Goal: Find specific page/section: Find specific page/section

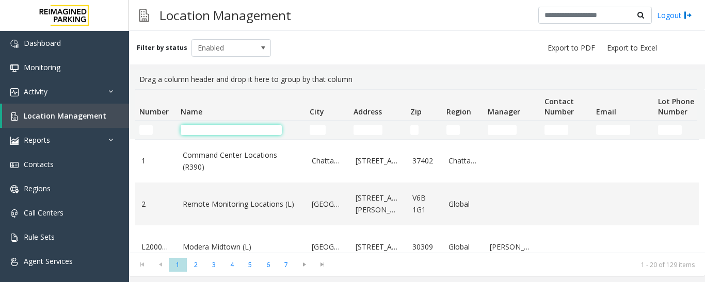
click at [224, 130] on input "Name Filter" at bounding box center [231, 130] width 101 height 10
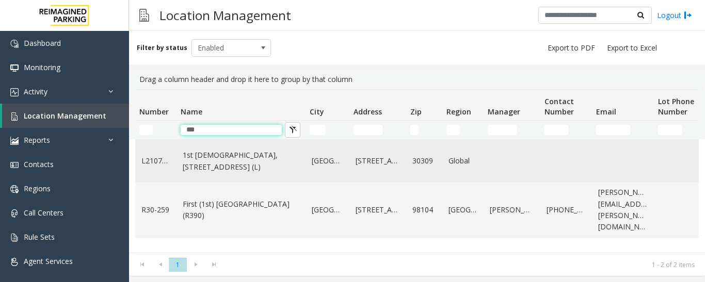
type input "***"
click at [270, 183] on td "1st [DEMOGRAPHIC_DATA], [STREET_ADDRESS] (L)" at bounding box center [240, 161] width 129 height 43
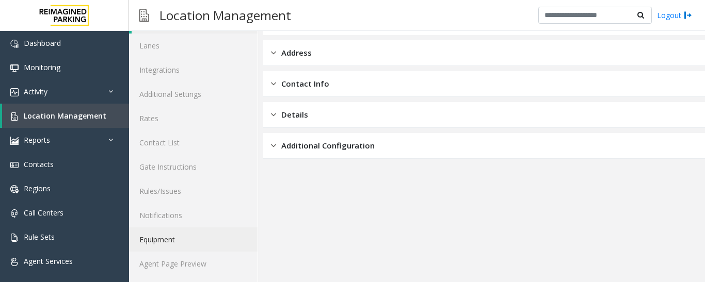
scroll to position [58, 0]
click at [207, 260] on link "Agent Page Preview" at bounding box center [193, 262] width 128 height 24
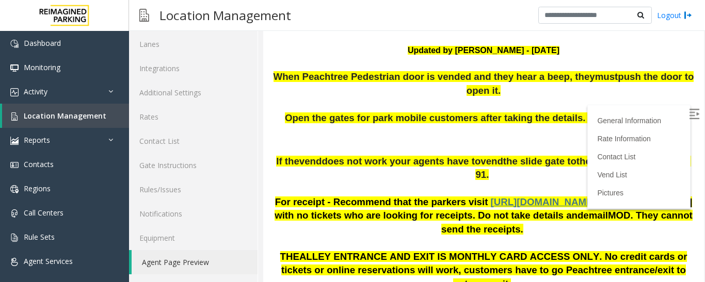
click at [689, 112] on img at bounding box center [694, 114] width 10 height 10
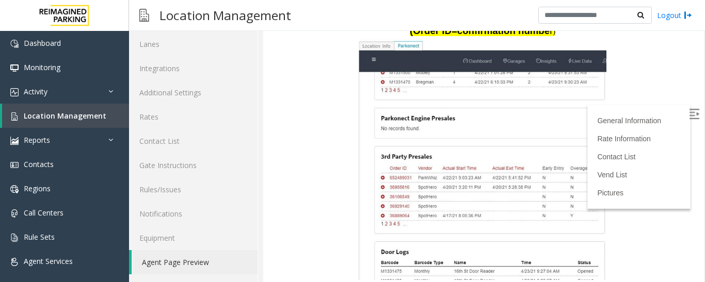
scroll to position [1290, 0]
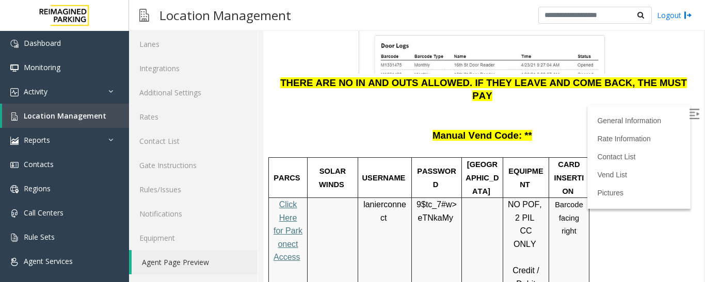
click at [435, 200] on span "9$tc_7#w>" at bounding box center [436, 204] width 40 height 9
click at [382, 200] on span "lanierconnect" at bounding box center [384, 211] width 43 height 23
copy p "lanierconnect"
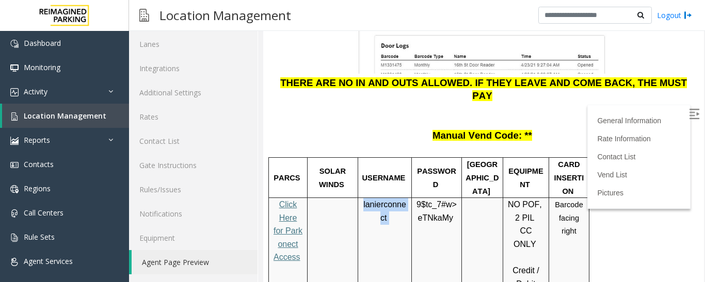
copy p "lanierconnect"
click at [426, 214] on span "eTNkaMy" at bounding box center [435, 218] width 35 height 9
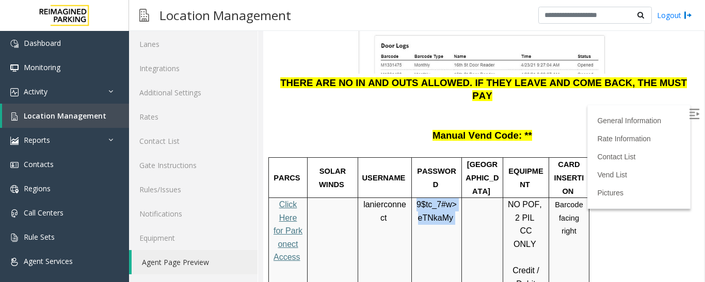
click at [426, 214] on span "eTNkaMy" at bounding box center [435, 218] width 35 height 9
click at [77, 112] on span "Location Management" at bounding box center [65, 116] width 83 height 10
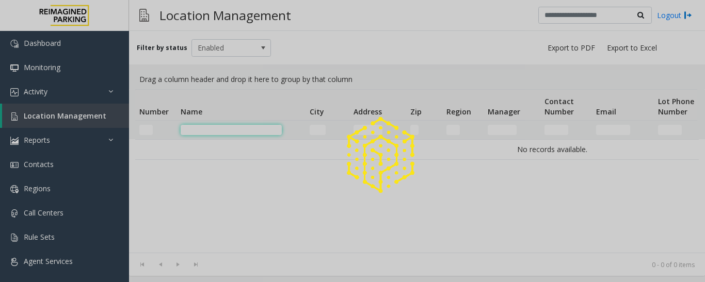
click at [202, 127] on input "Name Filter" at bounding box center [231, 130] width 101 height 10
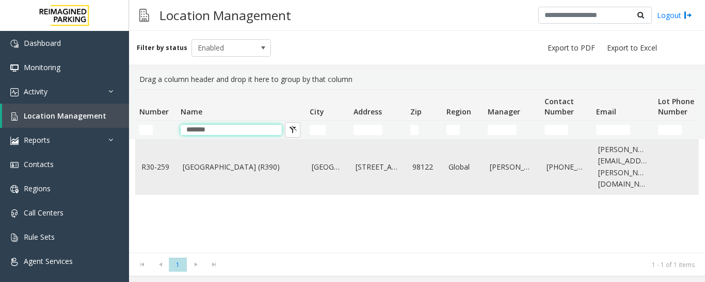
type input "******"
click at [192, 164] on link "[GEOGRAPHIC_DATA] (R390)" at bounding box center [241, 167] width 117 height 11
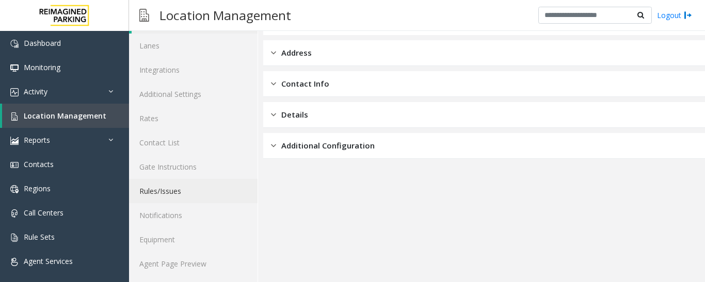
scroll to position [58, 0]
click at [202, 256] on link "Agent Page Preview" at bounding box center [193, 262] width 128 height 24
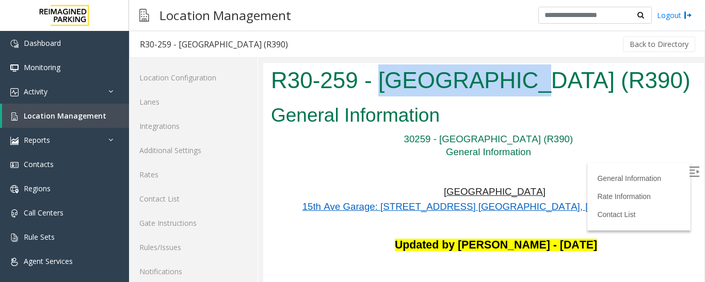
drag, startPoint x: 378, startPoint y: 80, endPoint x: 493, endPoint y: 82, distance: 115.1
click at [493, 82] on h1 "R30-259 - [GEOGRAPHIC_DATA] (R390)" at bounding box center [483, 81] width 425 height 32
copy h1 "[GEOGRAPHIC_DATA]"
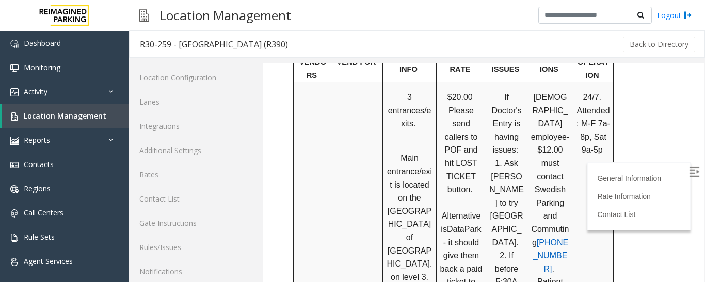
scroll to position [877, 0]
click at [689, 170] on img at bounding box center [694, 172] width 10 height 10
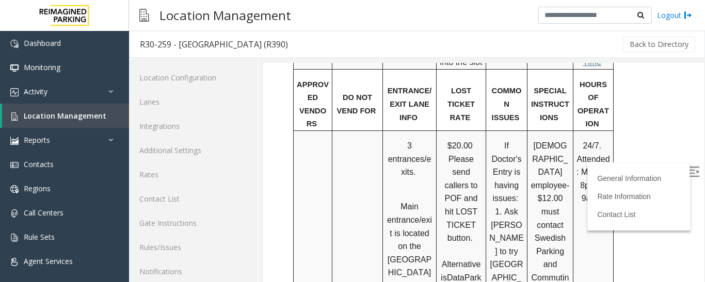
scroll to position [826, 0]
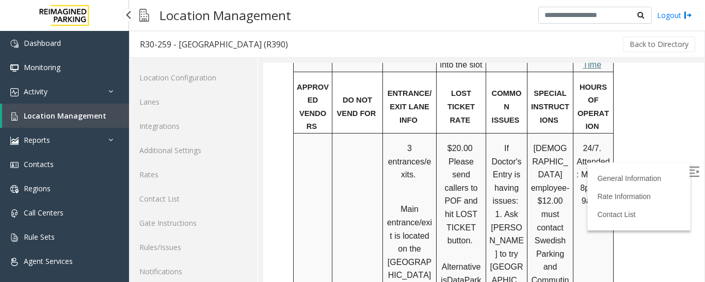
click at [112, 117] on link "Location Management" at bounding box center [65, 116] width 127 height 24
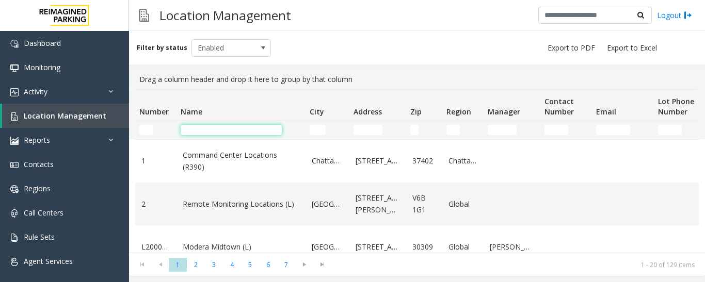
click at [223, 133] on input "Name Filter" at bounding box center [231, 130] width 101 height 10
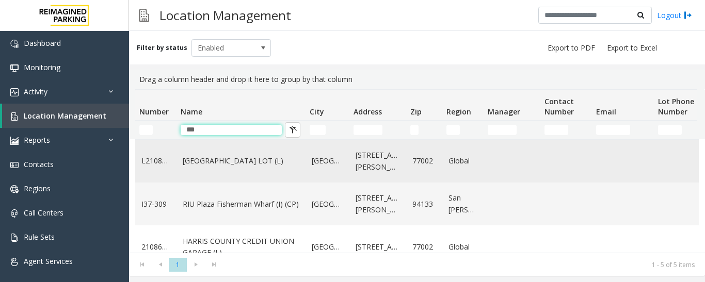
type input "***"
click at [236, 157] on link "[GEOGRAPHIC_DATA] LOT (L)" at bounding box center [241, 160] width 117 height 11
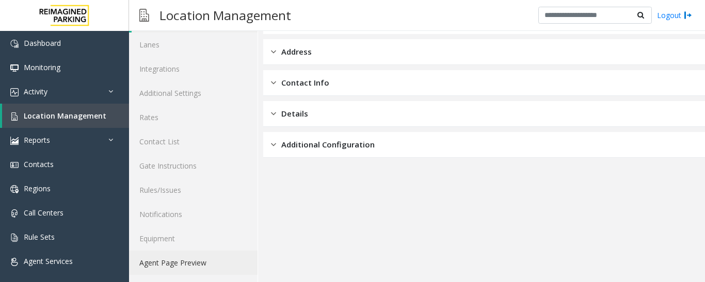
scroll to position [58, 0]
click at [233, 269] on link "Agent Page Preview" at bounding box center [193, 262] width 128 height 24
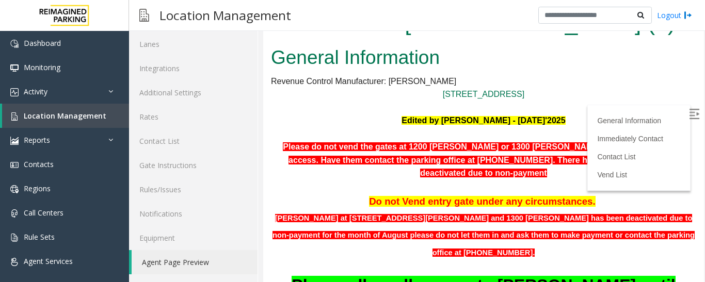
click at [689, 112] on img at bounding box center [694, 114] width 10 height 10
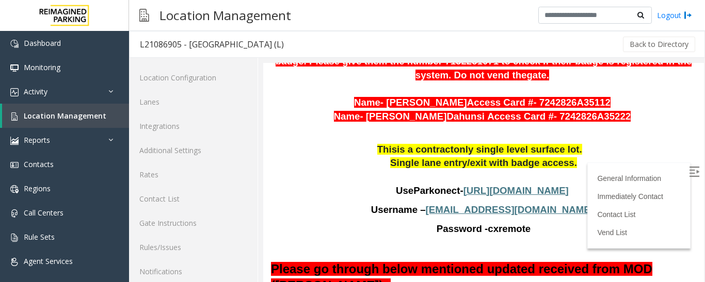
scroll to position [671, 0]
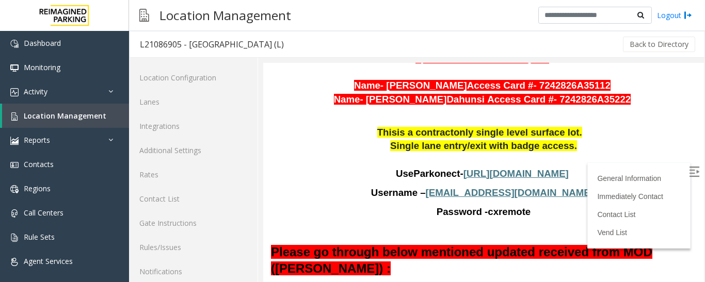
click at [465, 168] on span "[URL][DOMAIN_NAME]" at bounding box center [515, 173] width 105 height 11
drag, startPoint x: 456, startPoint y: 180, endPoint x: 547, endPoint y: 174, distance: 91.5
click at [547, 186] on p "Username – [EMAIL_ADDRESS][DOMAIN_NAME]" at bounding box center [483, 193] width 425 height 14
drag, startPoint x: 549, startPoint y: 199, endPoint x: 484, endPoint y: 202, distance: 65.6
click at [482, 205] on p "Password - cxremote" at bounding box center [483, 212] width 425 height 14
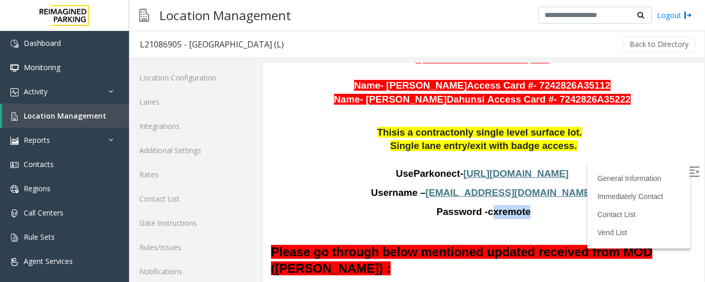
click at [537, 205] on p "Password - cxremote" at bounding box center [483, 212] width 425 height 14
drag, startPoint x: 537, startPoint y: 198, endPoint x: 495, endPoint y: 202, distance: 42.5
click at [495, 205] on p "Password - cxremote" at bounding box center [483, 212] width 425 height 14
